Goal: Task Accomplishment & Management: Manage account settings

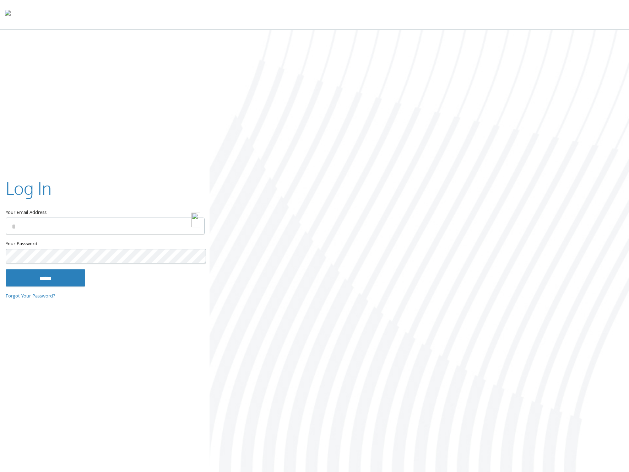
click at [197, 227] on img at bounding box center [195, 219] width 9 height 15
type input "**********"
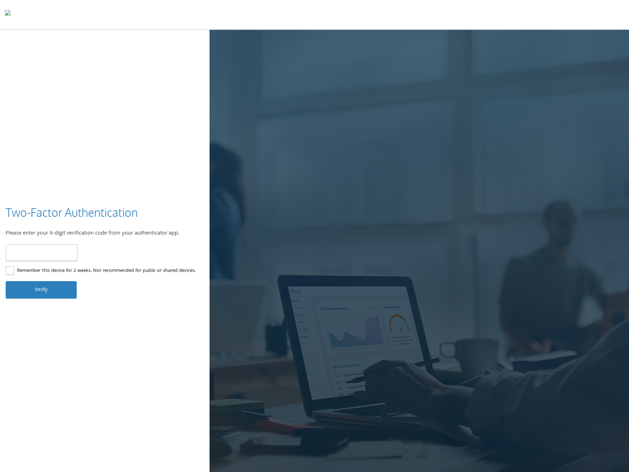
type input "******"
